Goal: Information Seeking & Learning: Understand process/instructions

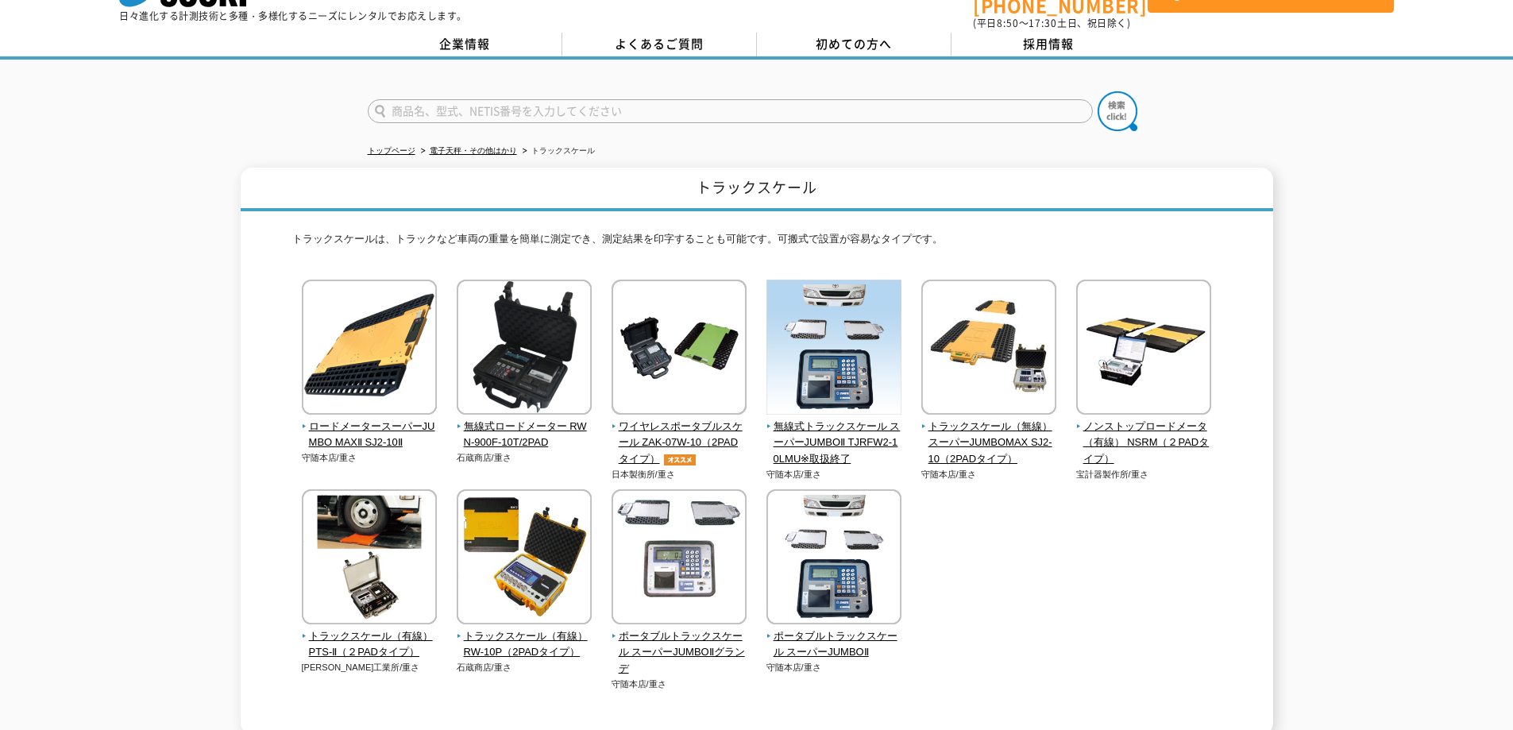
scroll to position [159, 0]
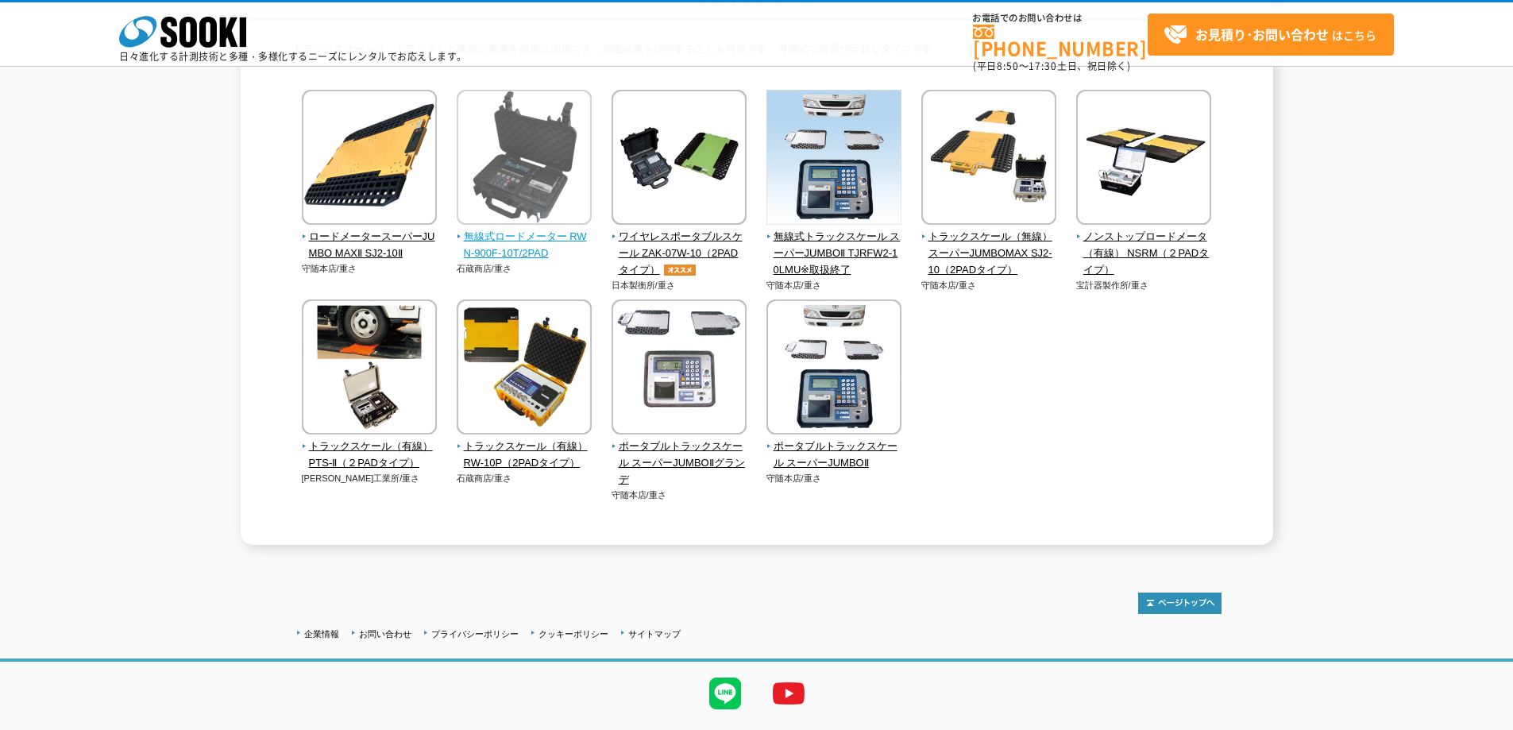
click at [523, 246] on span "無線式ロードメーター RWN-900F-10T/2PAD" at bounding box center [525, 245] width 136 height 33
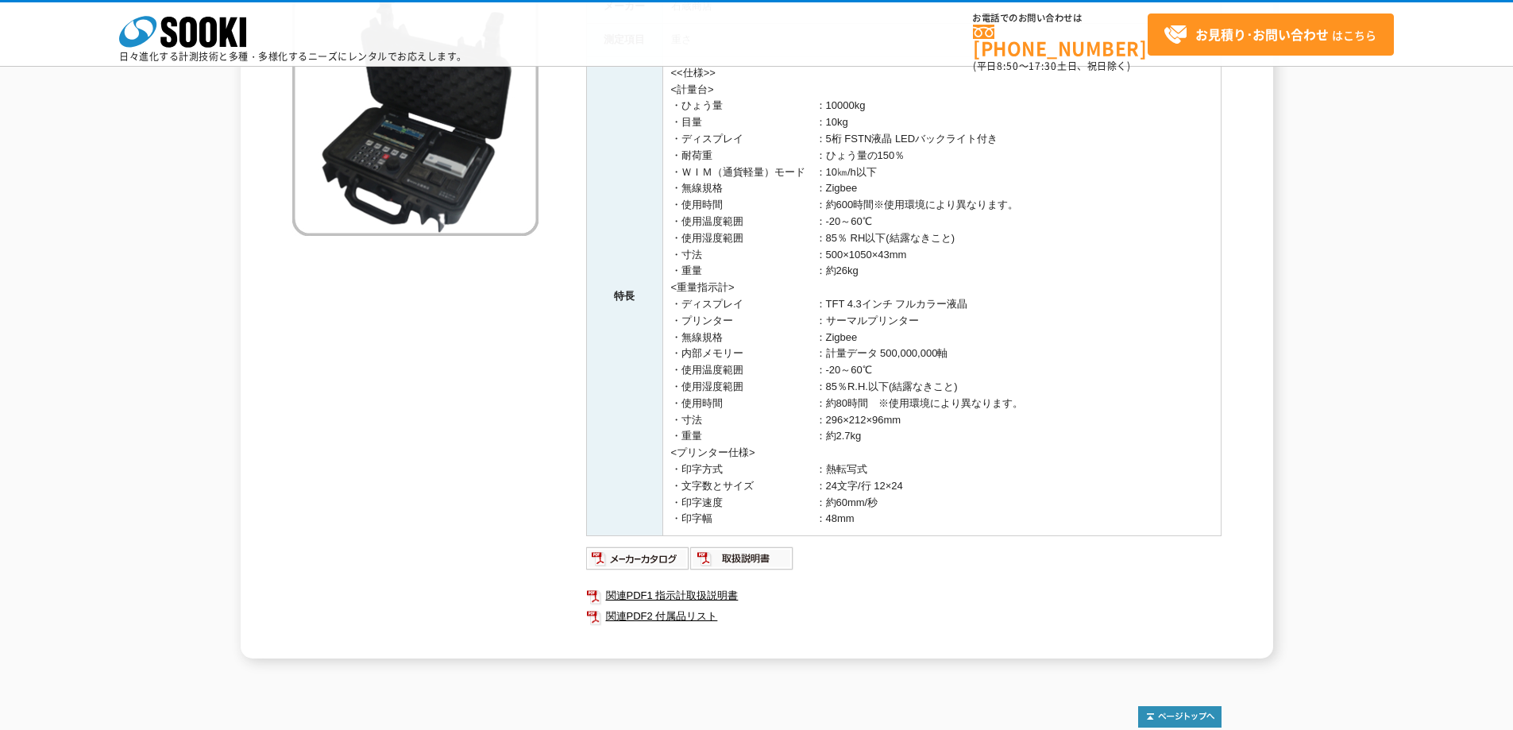
scroll to position [238, 0]
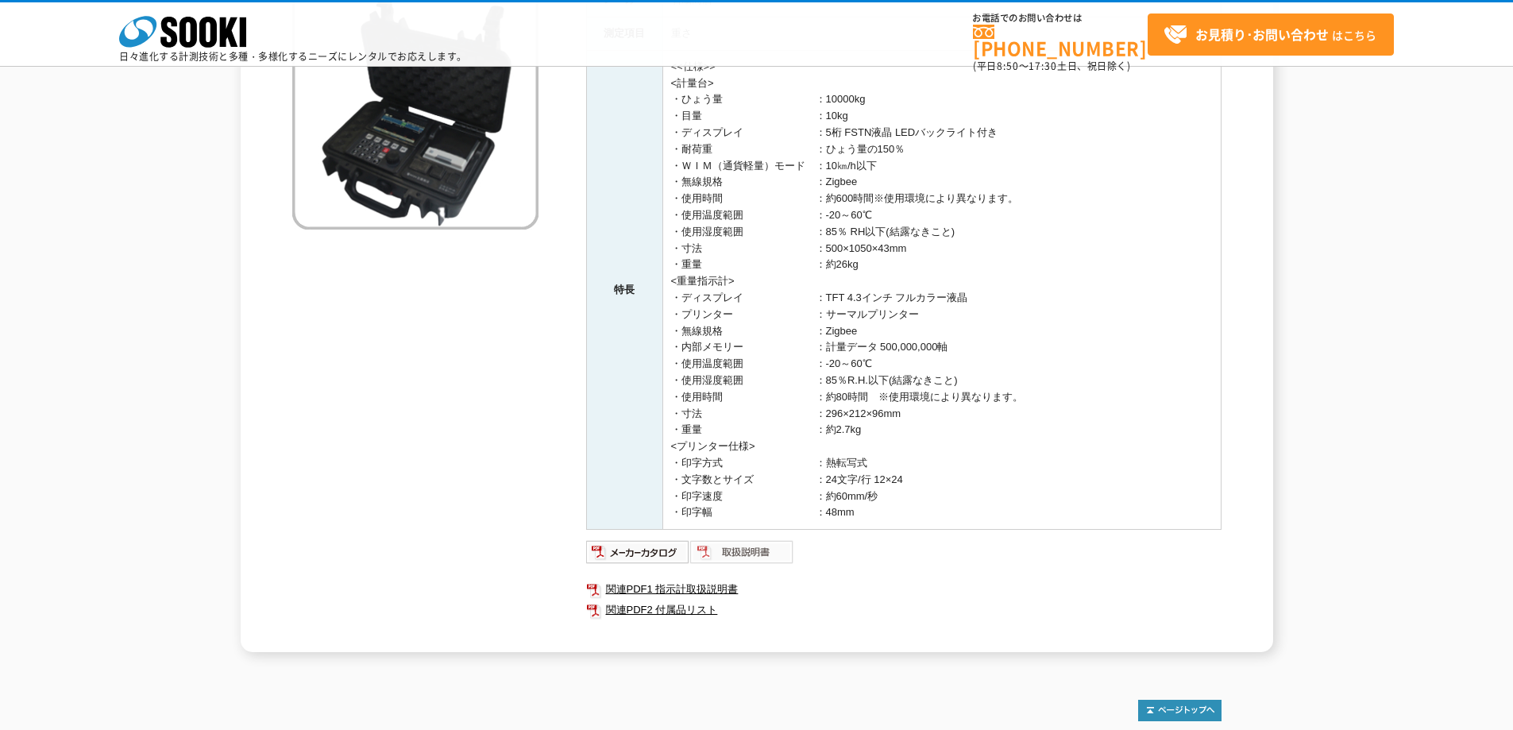
click at [765, 550] on img at bounding box center [742, 551] width 104 height 25
click at [682, 590] on link "関連PDF1 指示計取扱説明書" at bounding box center [903, 589] width 635 height 21
click at [675, 610] on link "関連PDF2 付属品リスト" at bounding box center [903, 610] width 635 height 21
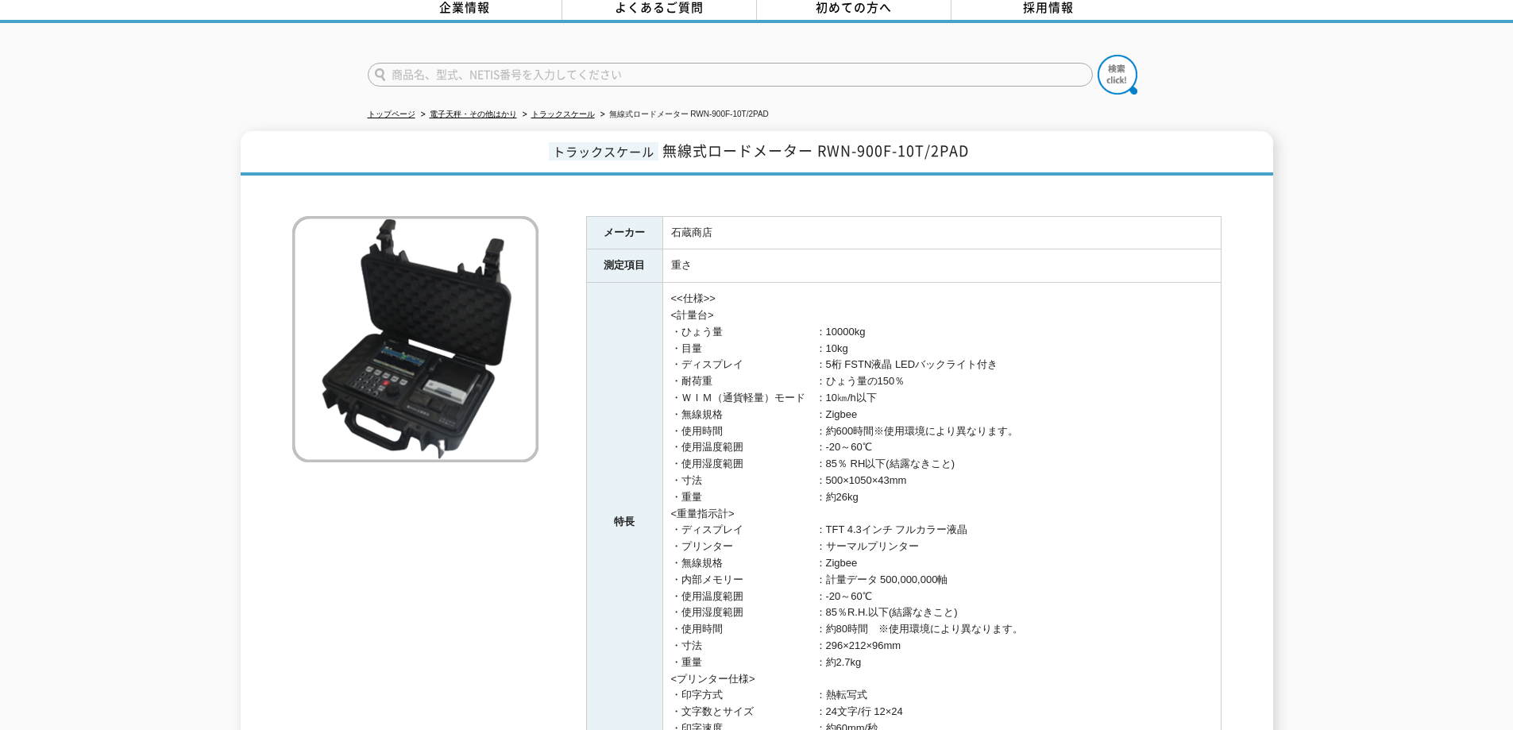
scroll to position [0, 0]
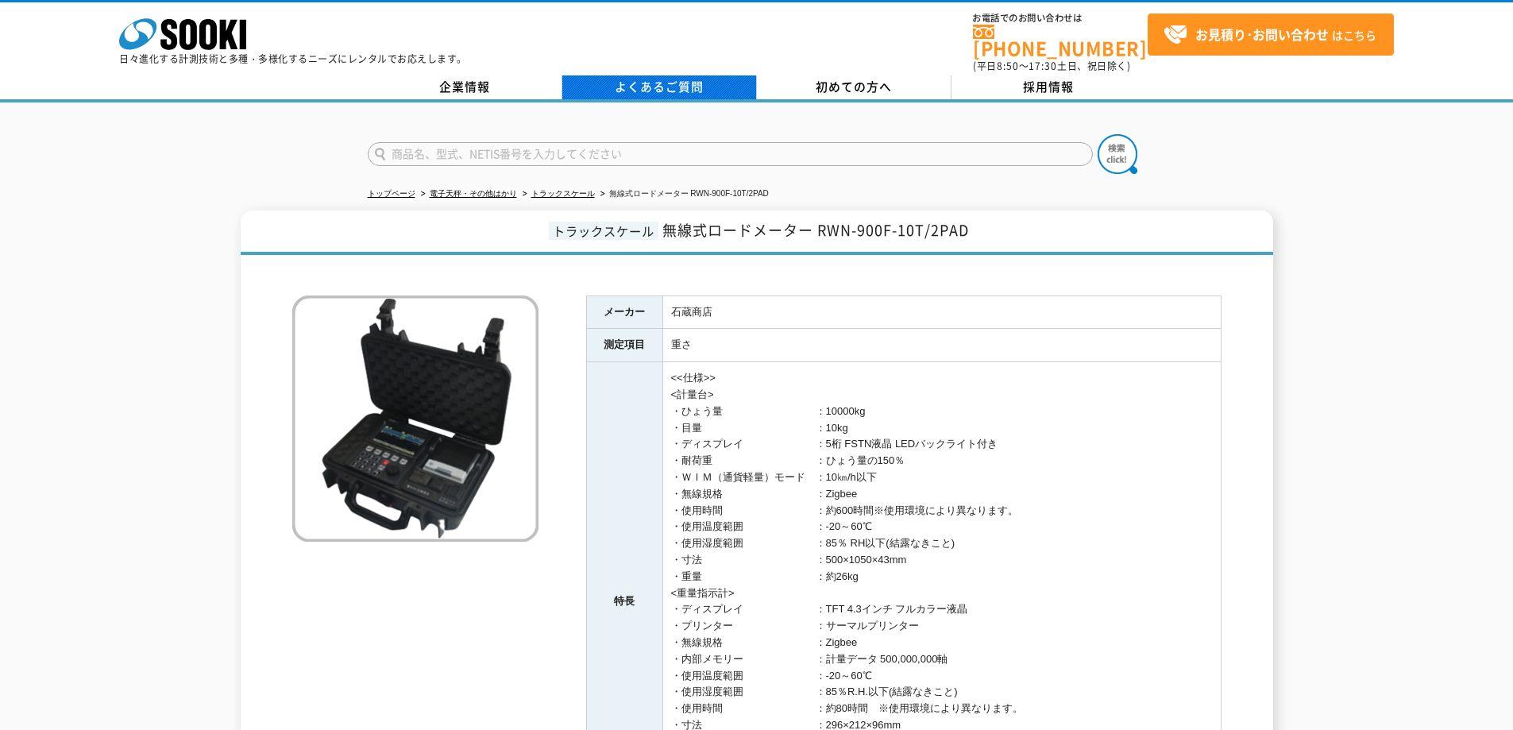
click at [663, 76] on link "よくあるご質問" at bounding box center [659, 87] width 195 height 24
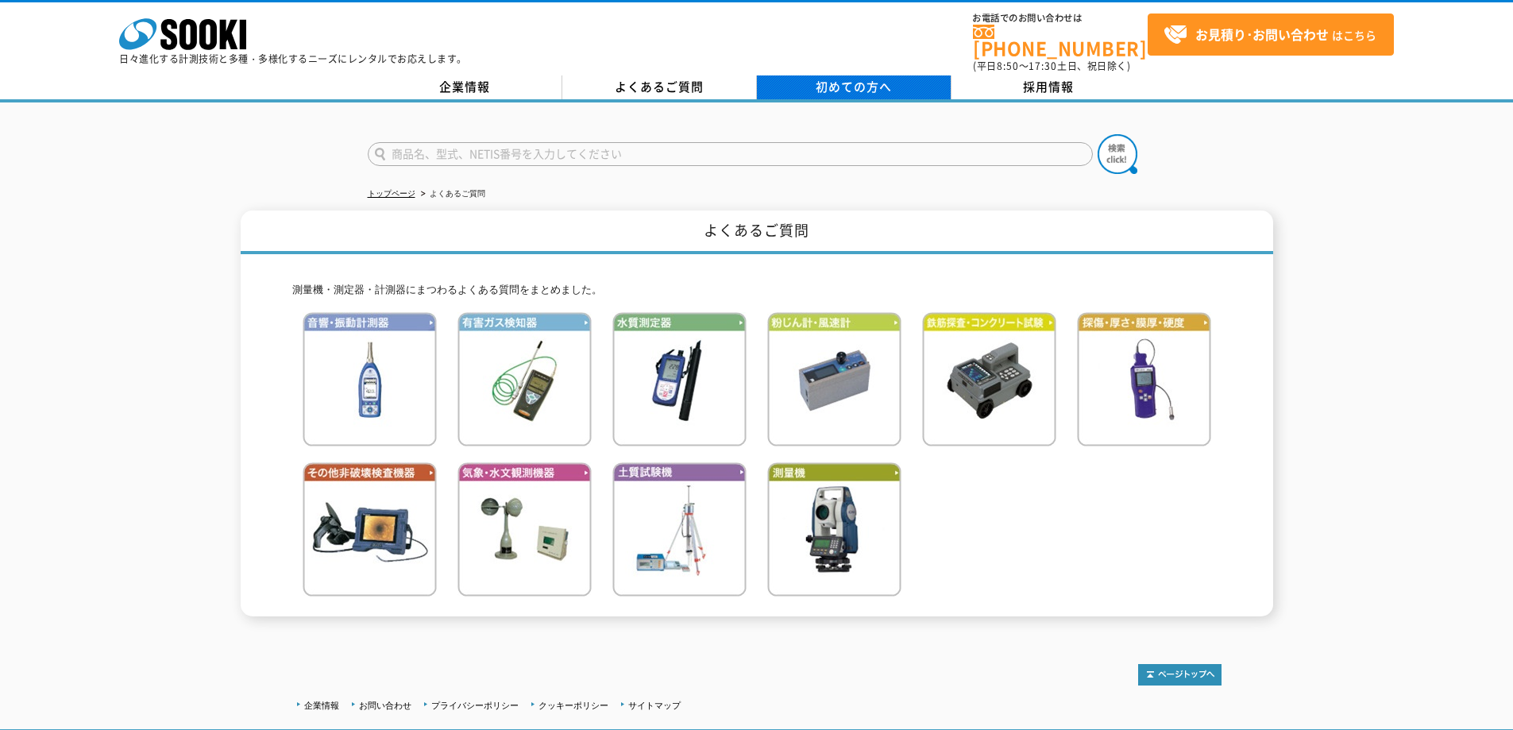
click at [823, 78] on span "初めての方へ" at bounding box center [854, 86] width 76 height 17
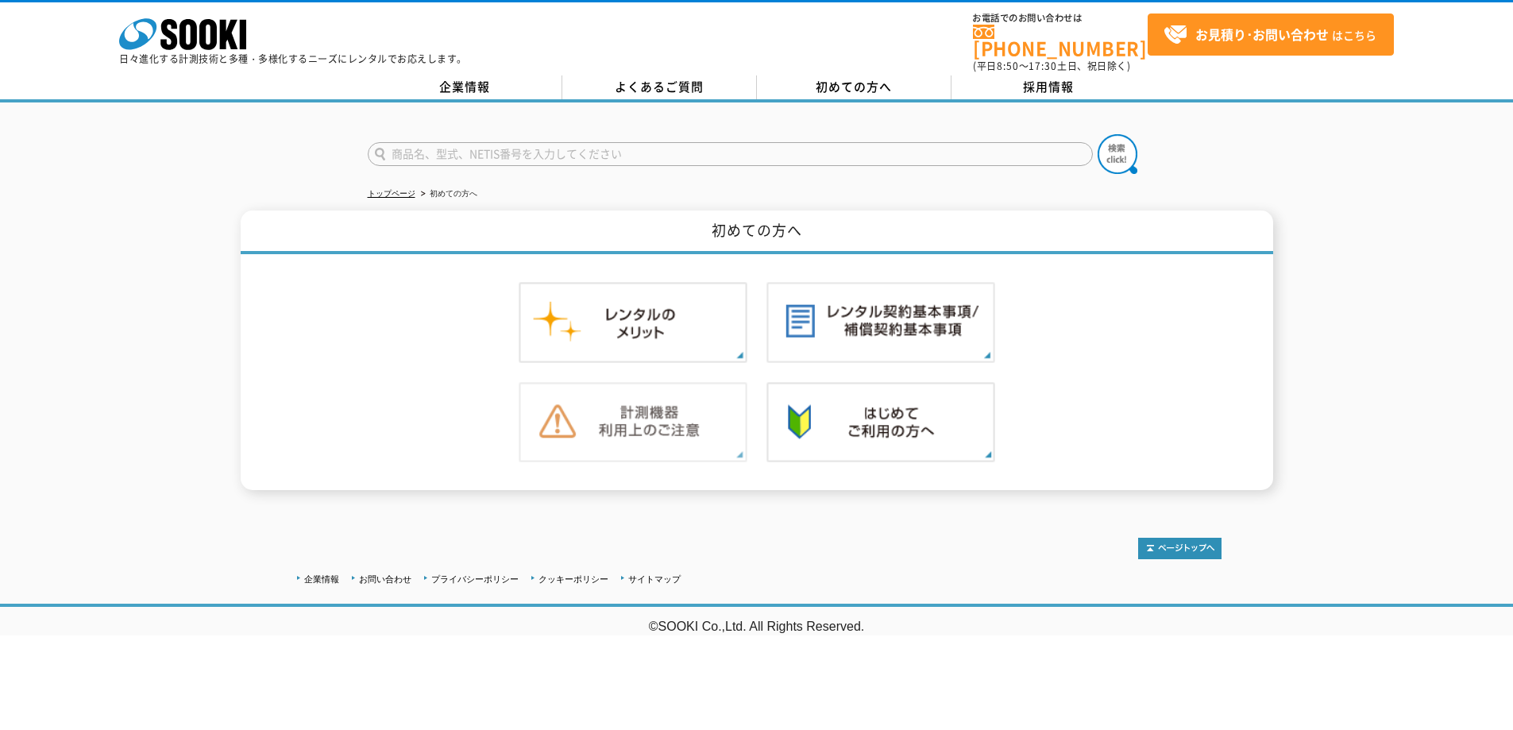
click at [642, 409] on img at bounding box center [633, 422] width 229 height 81
